Goal: Information Seeking & Learning: Check status

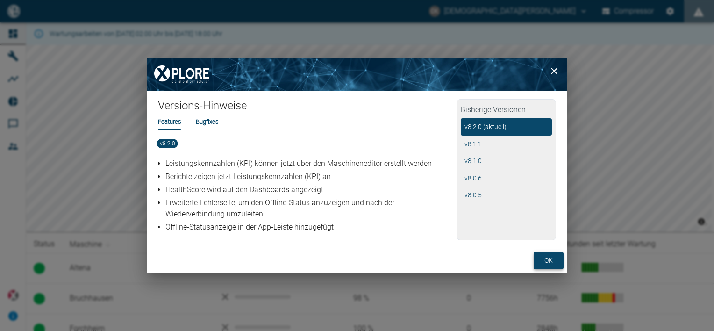
click at [547, 257] on button "ok" at bounding box center [549, 260] width 30 height 17
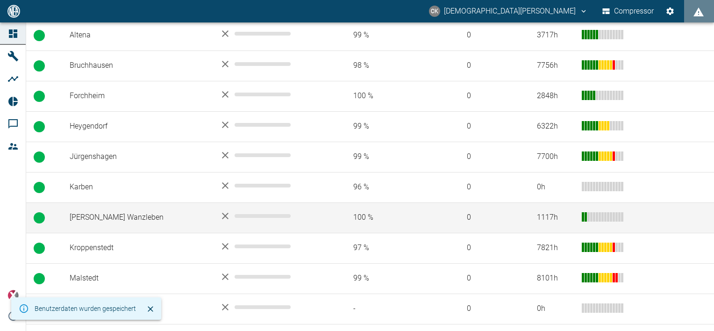
scroll to position [113, 0]
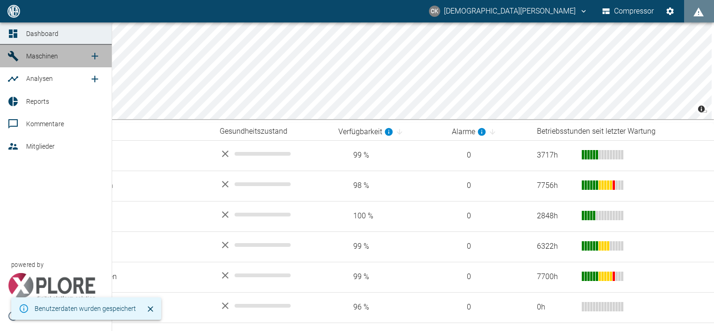
click at [7, 58] on link "Maschinen" at bounding box center [56, 56] width 112 height 22
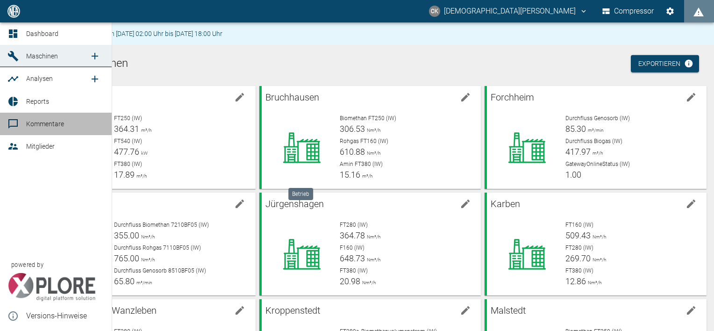
click at [6, 122] on link "Kommentare" at bounding box center [56, 124] width 112 height 22
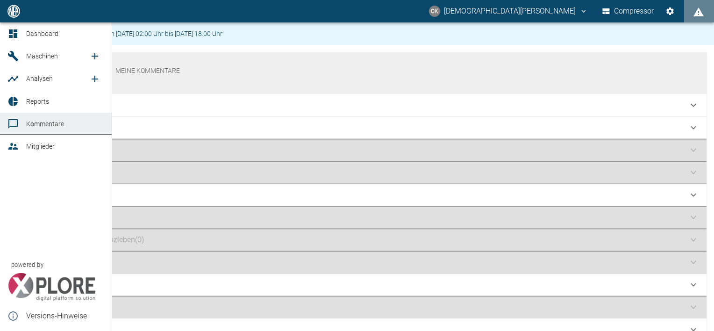
click at [17, 58] on icon at bounding box center [13, 56] width 10 height 10
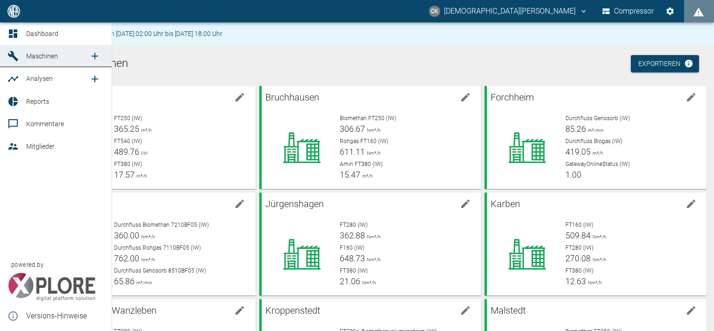
click at [9, 52] on icon at bounding box center [12, 55] width 11 height 11
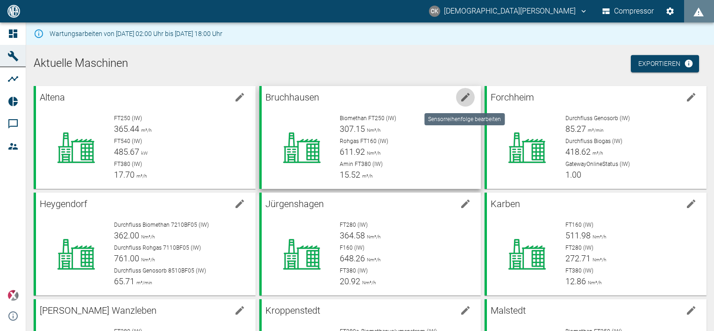
click at [463, 97] on icon "edit machine" at bounding box center [465, 97] width 8 height 8
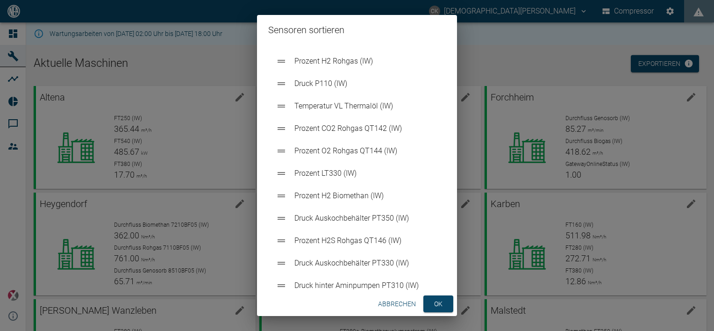
scroll to position [234, 0]
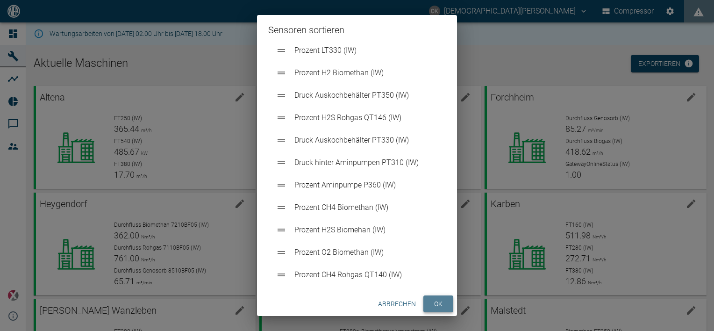
click at [438, 308] on button "ok" at bounding box center [439, 303] width 30 height 17
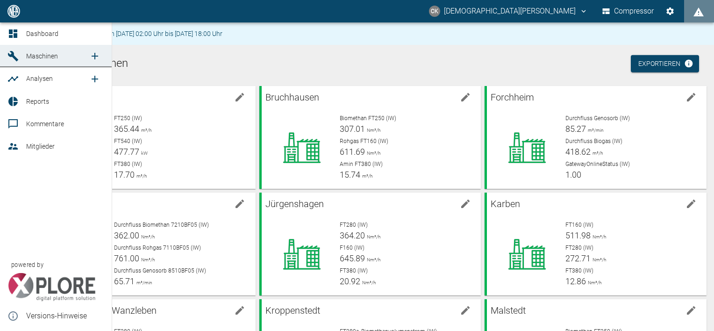
click at [21, 62] on div at bounding box center [14, 55] width 14 height 11
click at [14, 36] on icon at bounding box center [13, 33] width 8 height 8
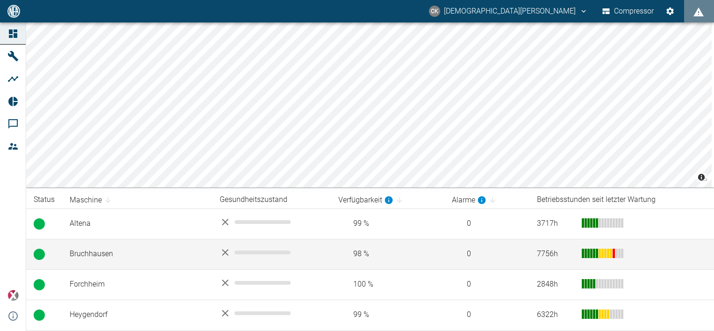
scroll to position [140, 0]
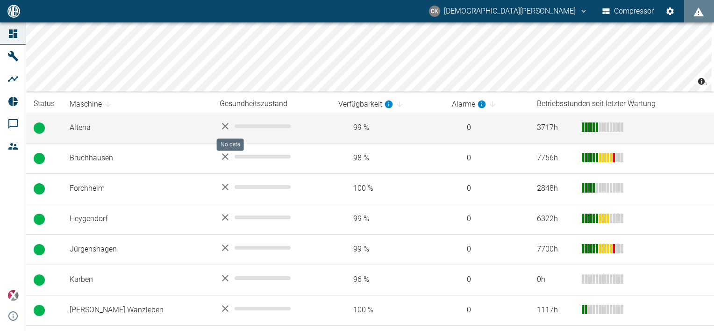
click at [220, 129] on div "No data" at bounding box center [272, 126] width 104 height 11
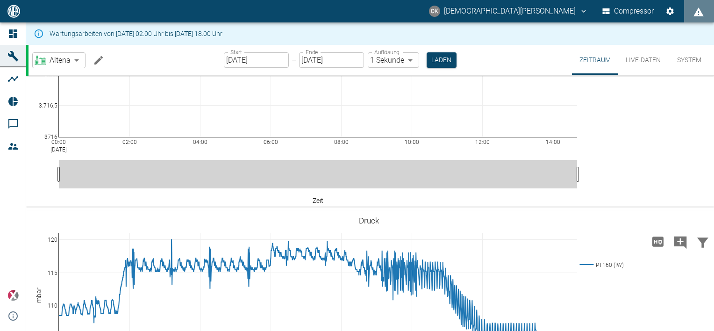
scroll to position [68, 0]
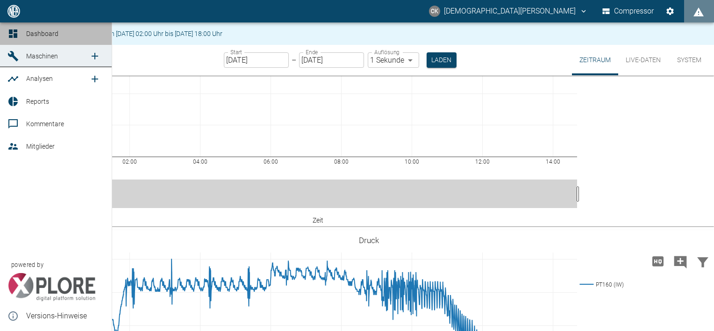
click at [30, 36] on span "Dashboard" at bounding box center [42, 33] width 32 height 7
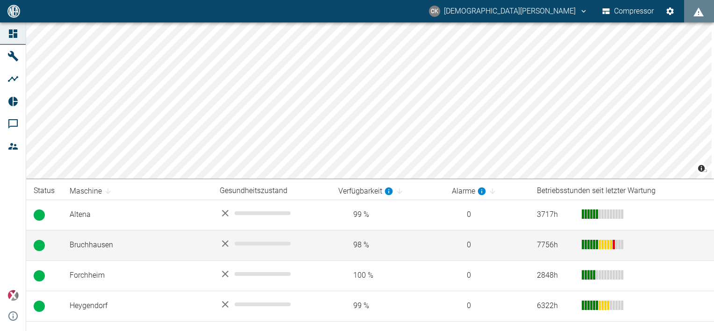
scroll to position [94, 0]
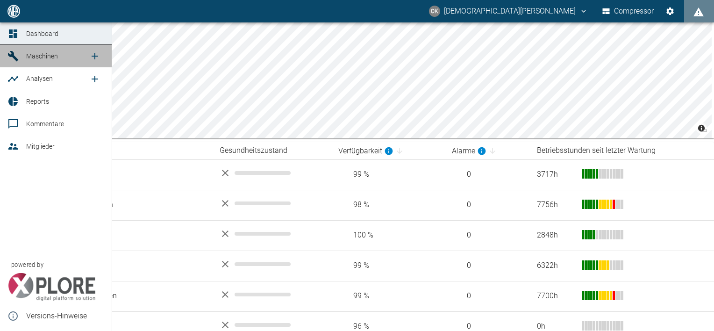
click at [19, 54] on div at bounding box center [14, 55] width 14 height 11
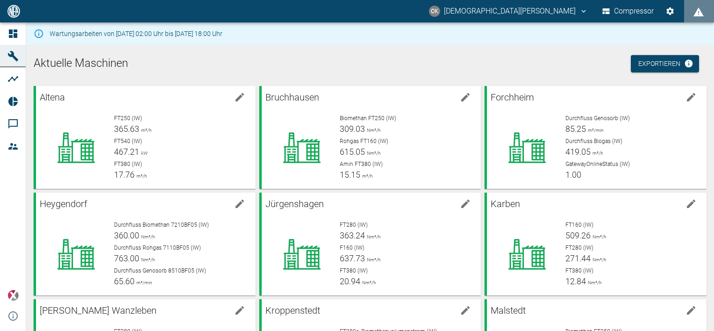
click at [11, 12] on img at bounding box center [14, 11] width 14 height 13
